Goal: Information Seeking & Learning: Learn about a topic

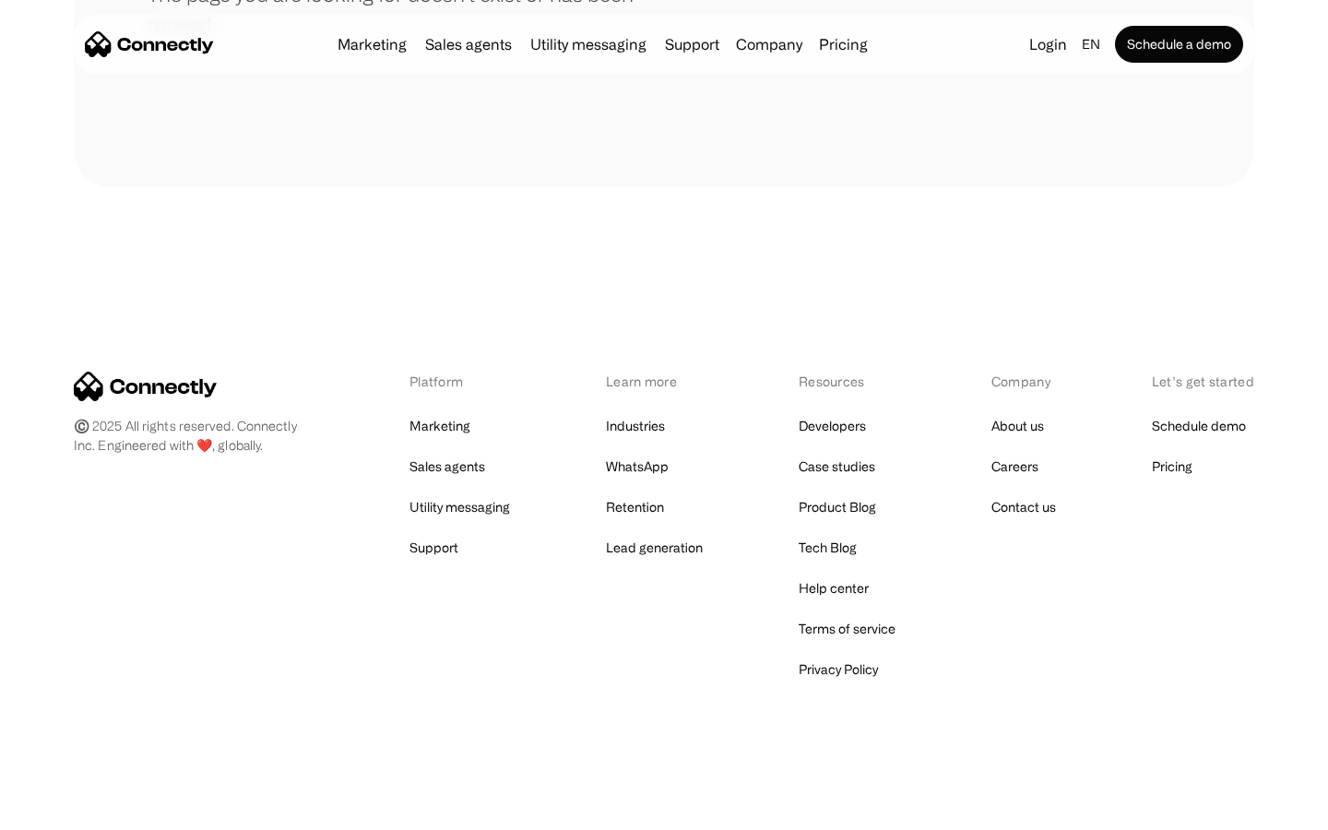
scroll to position [337, 0]
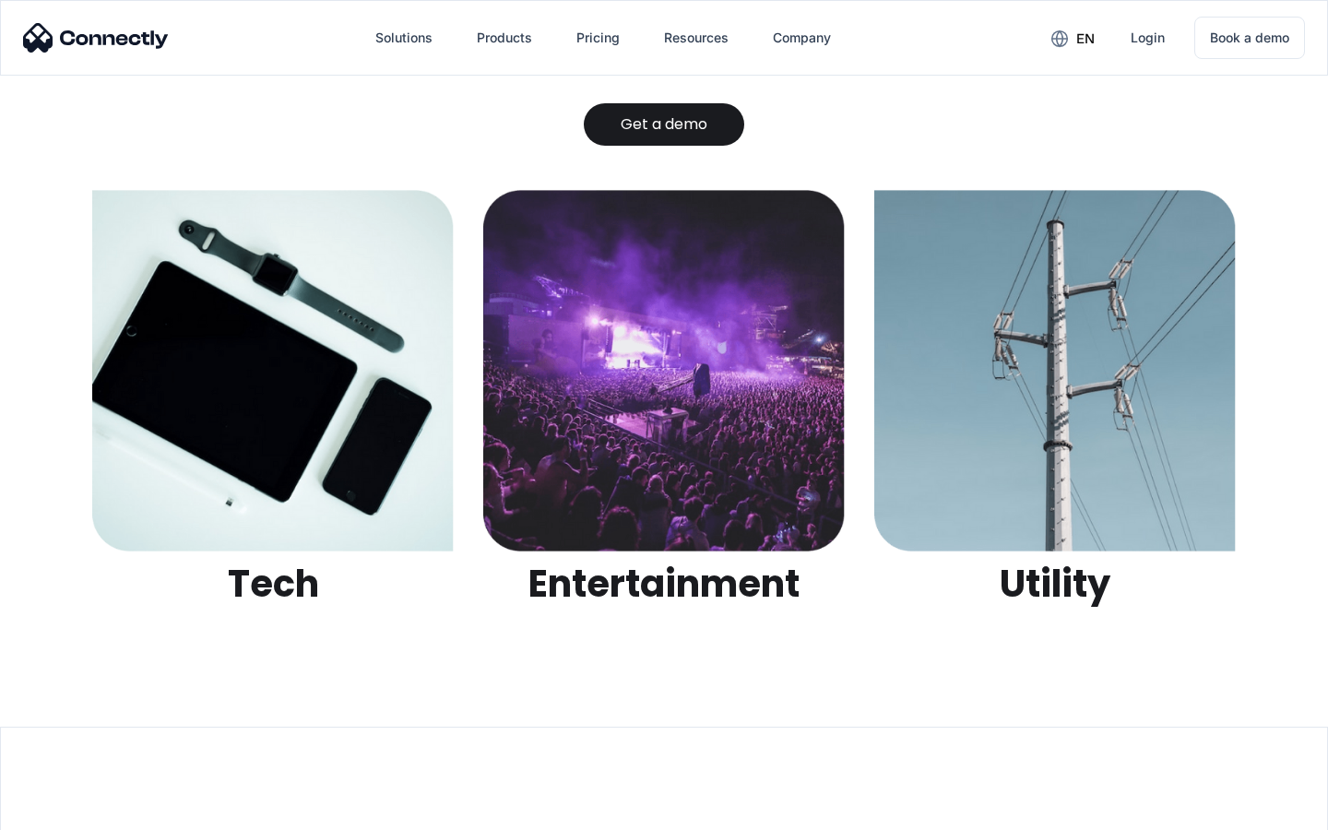
scroll to position [5816, 0]
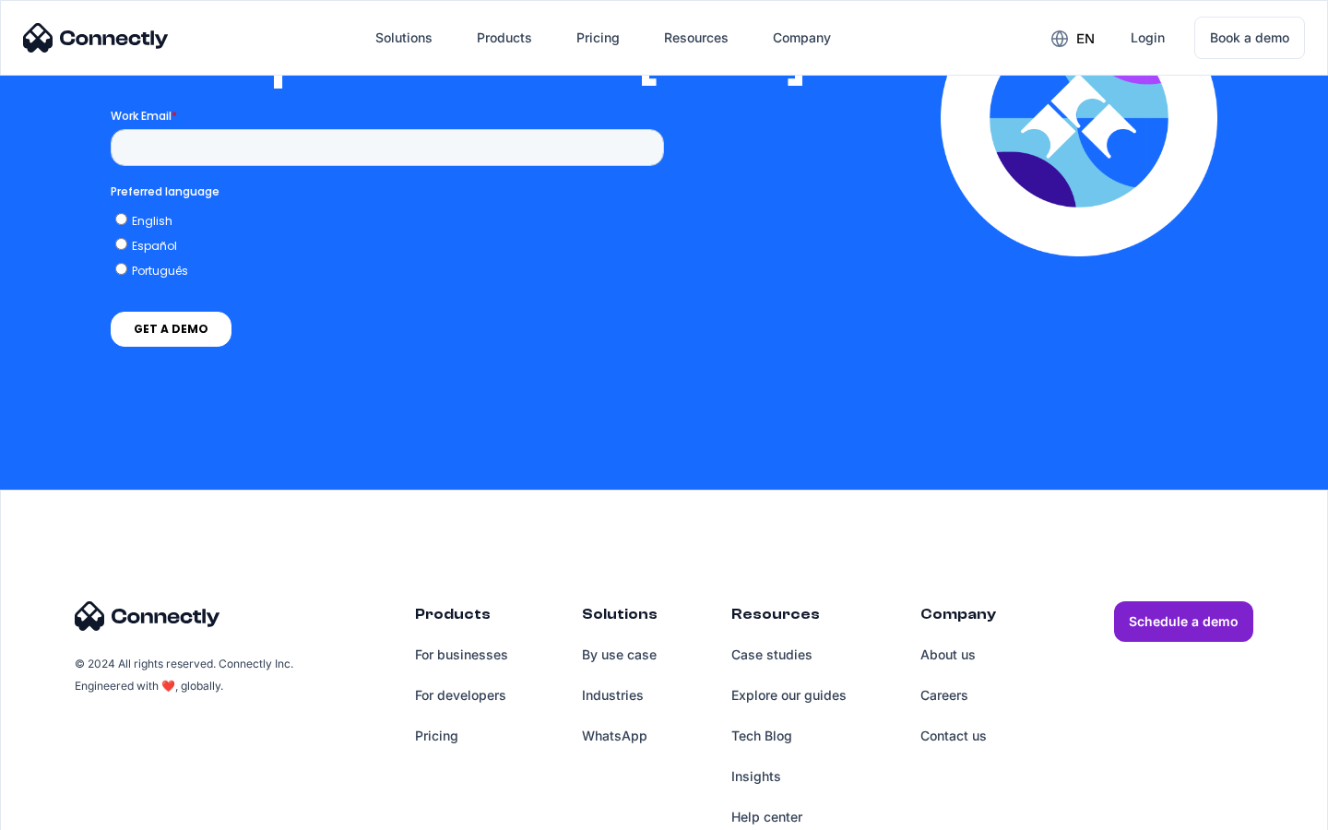
scroll to position [3767, 0]
